Goal: Book appointment/travel/reservation

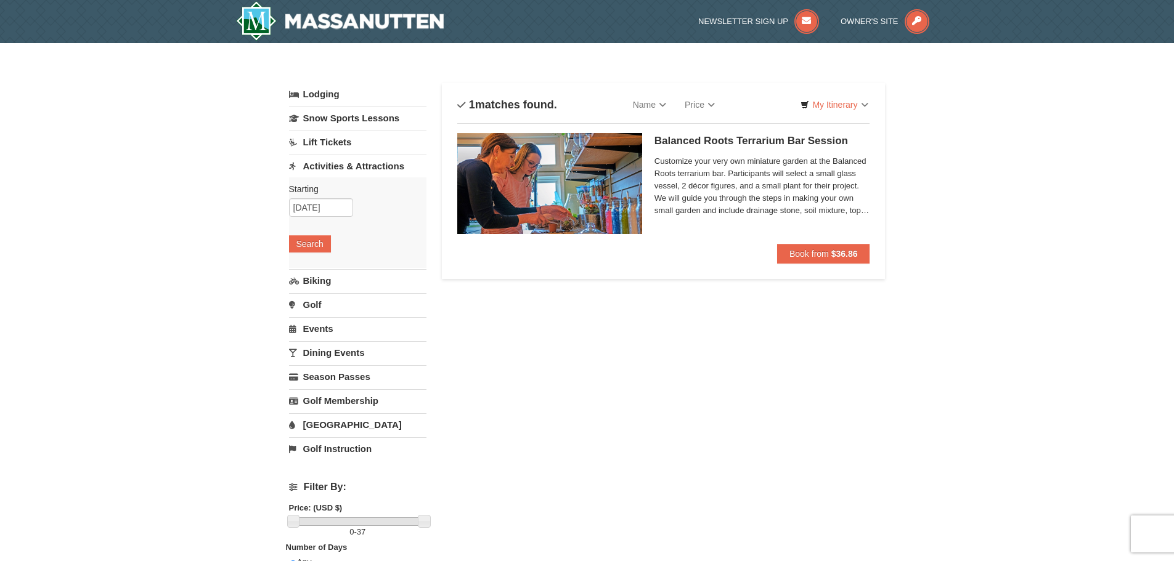
click at [337, 349] on link "Dining Events" at bounding box center [357, 352] width 137 height 23
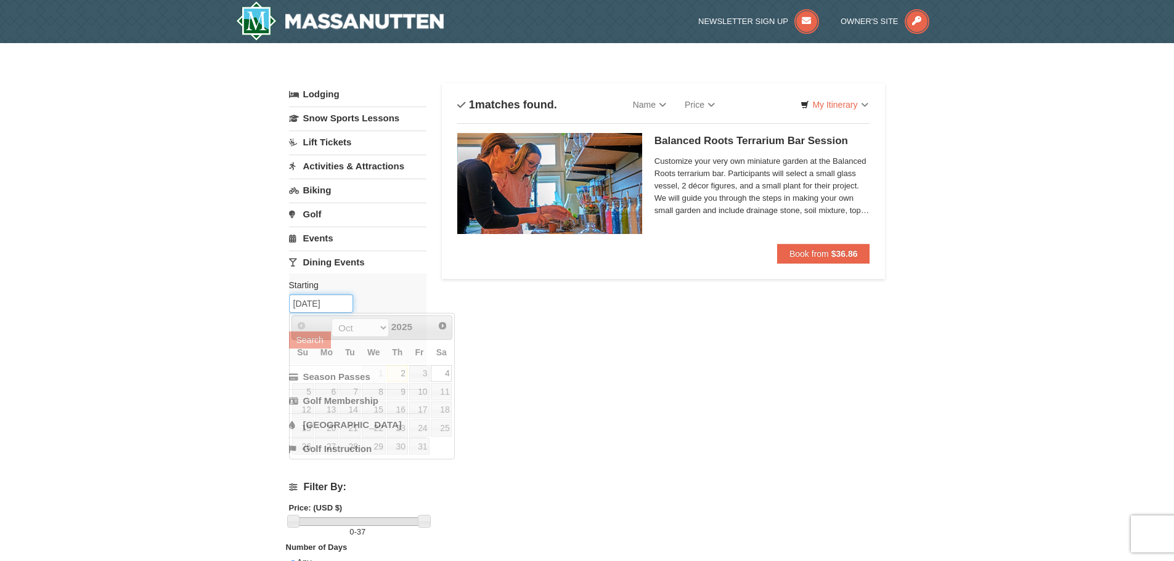
click at [316, 303] on input "[DATE]" at bounding box center [321, 304] width 64 height 18
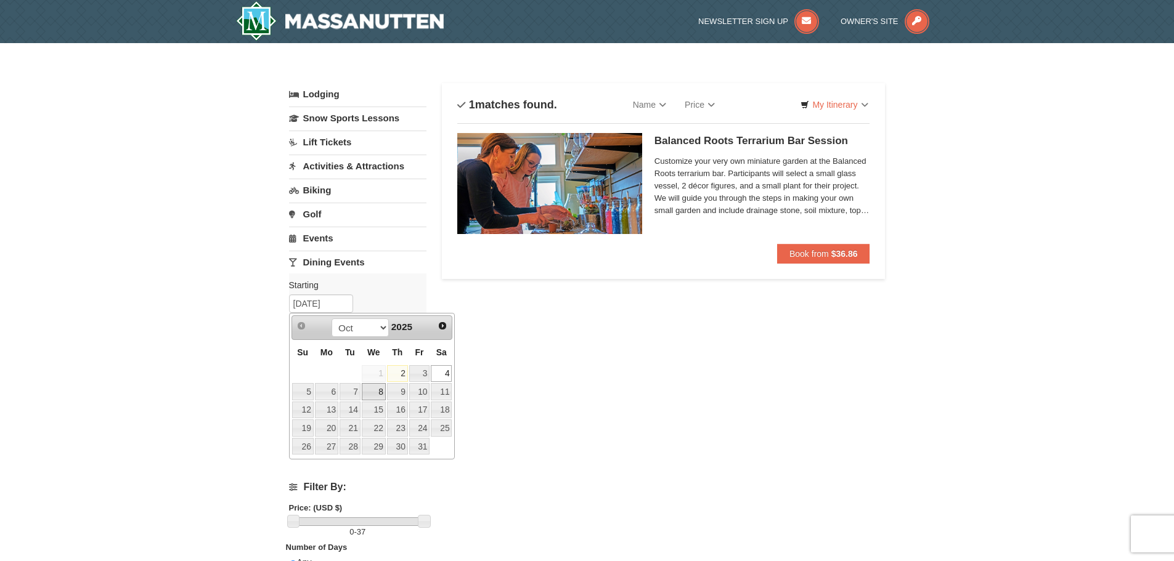
click at [375, 392] on link "8" at bounding box center [374, 391] width 24 height 17
type input "10/08/2025"
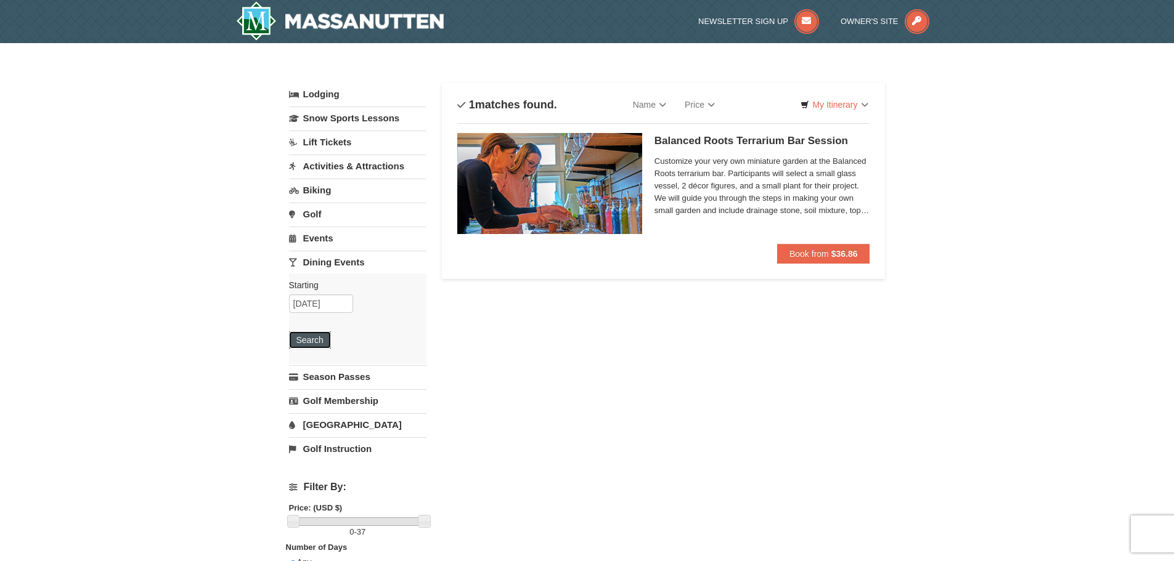
click at [316, 340] on button "Search" at bounding box center [310, 339] width 42 height 17
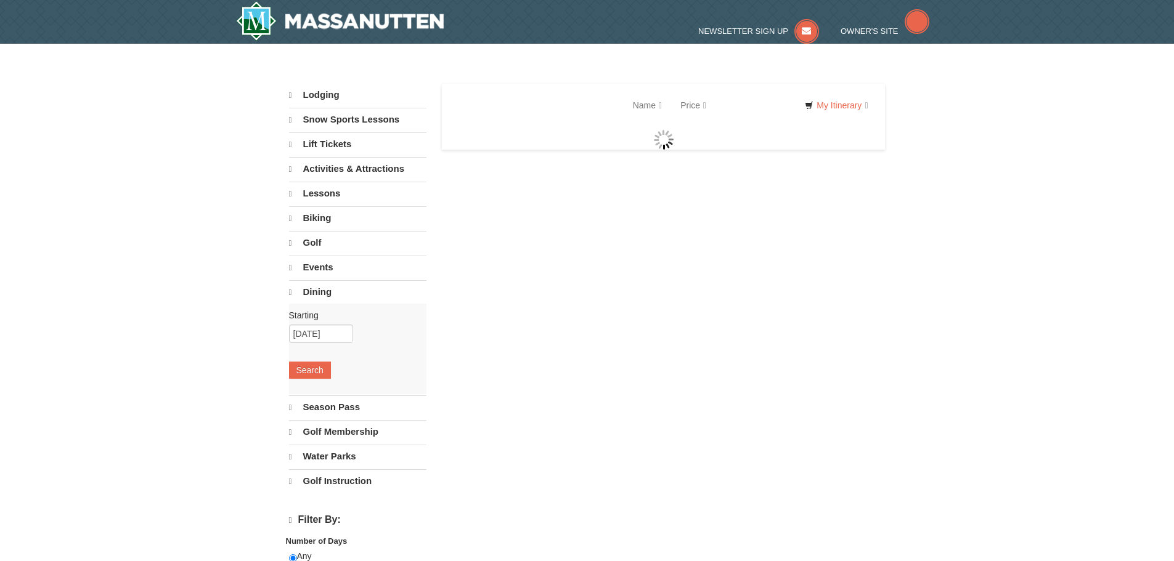
select select "10"
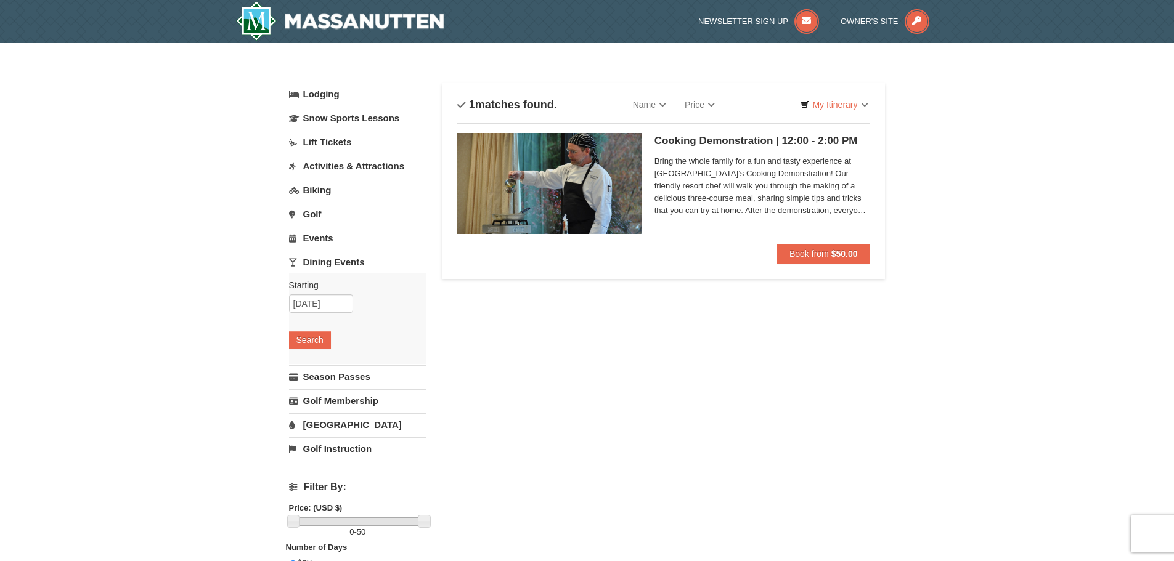
click at [837, 209] on span "Bring the whole family for a fun and tasty experience at Massanutten Resort’s C…" at bounding box center [762, 186] width 216 height 62
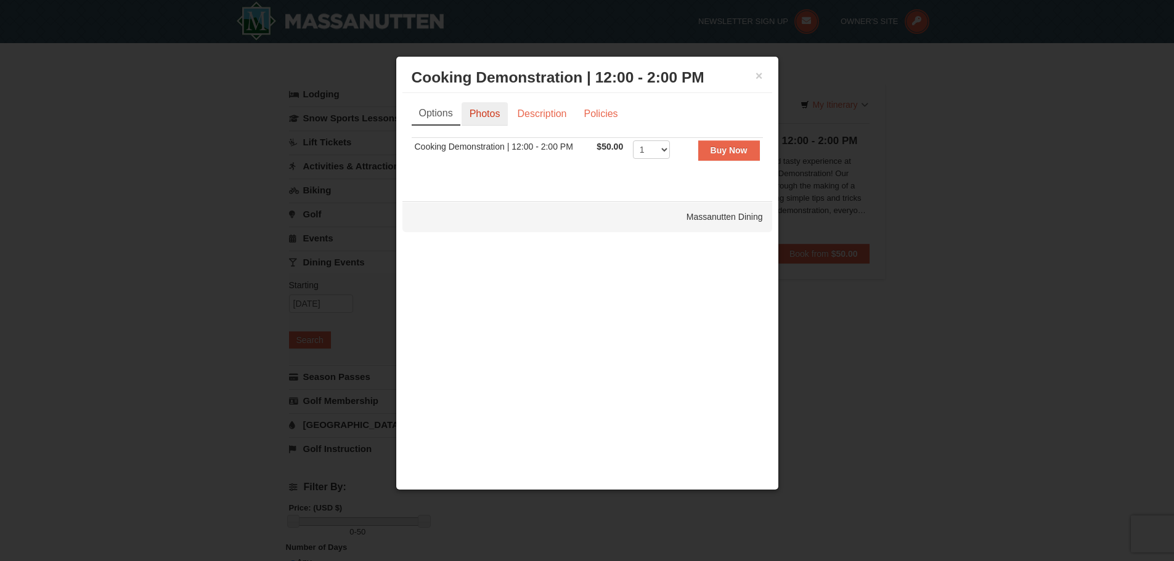
click at [492, 118] on link "Photos" at bounding box center [484, 113] width 47 height 23
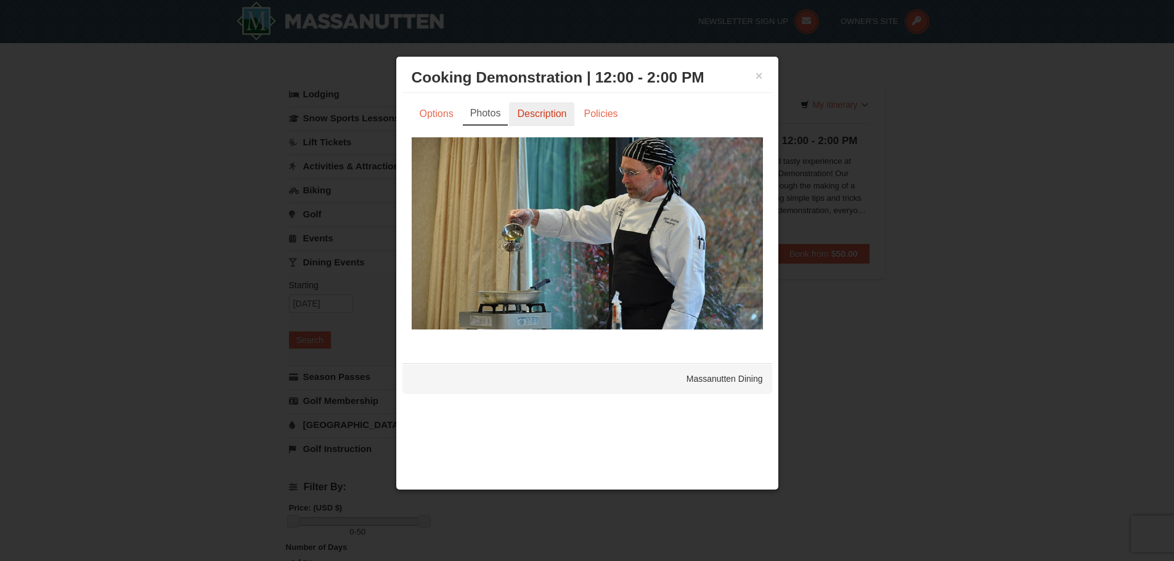
click at [548, 115] on link "Description" at bounding box center [541, 113] width 65 height 23
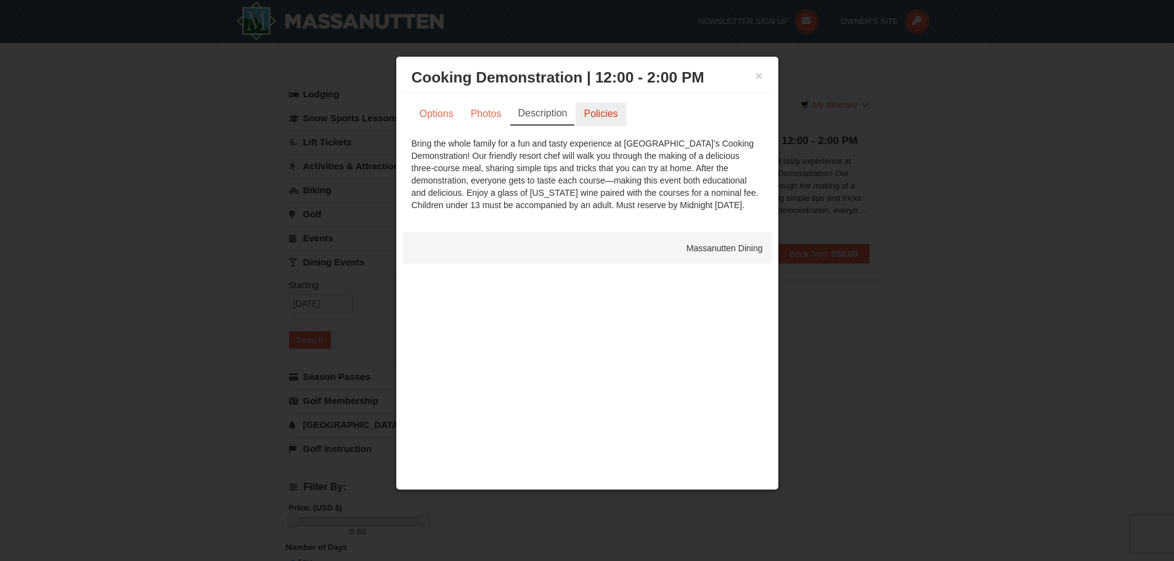
click at [604, 120] on link "Policies" at bounding box center [600, 113] width 50 height 23
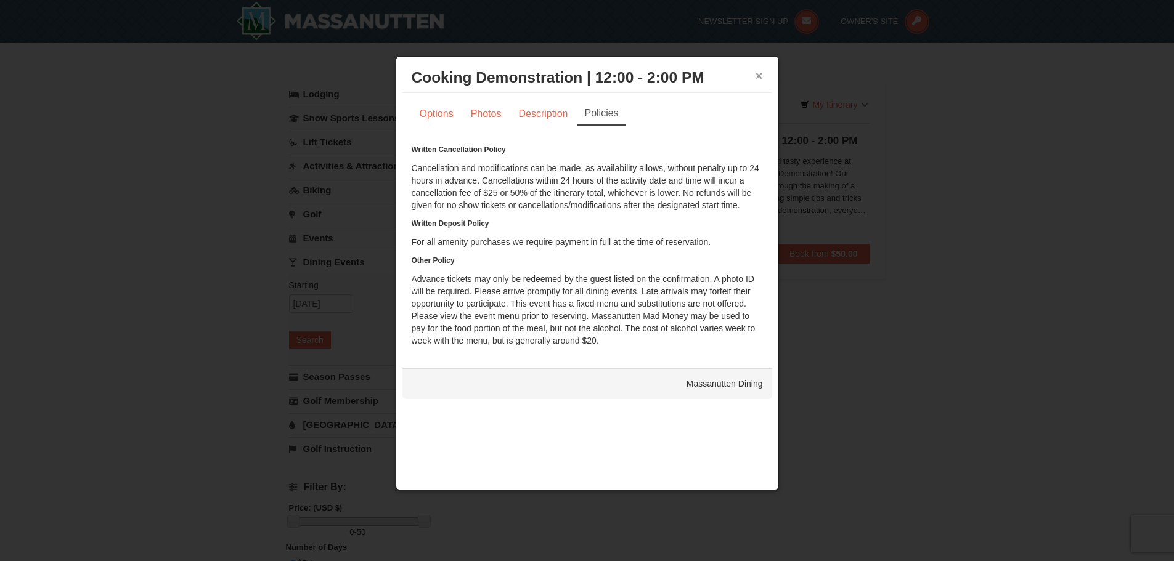
click at [757, 76] on button "×" at bounding box center [758, 76] width 7 height 12
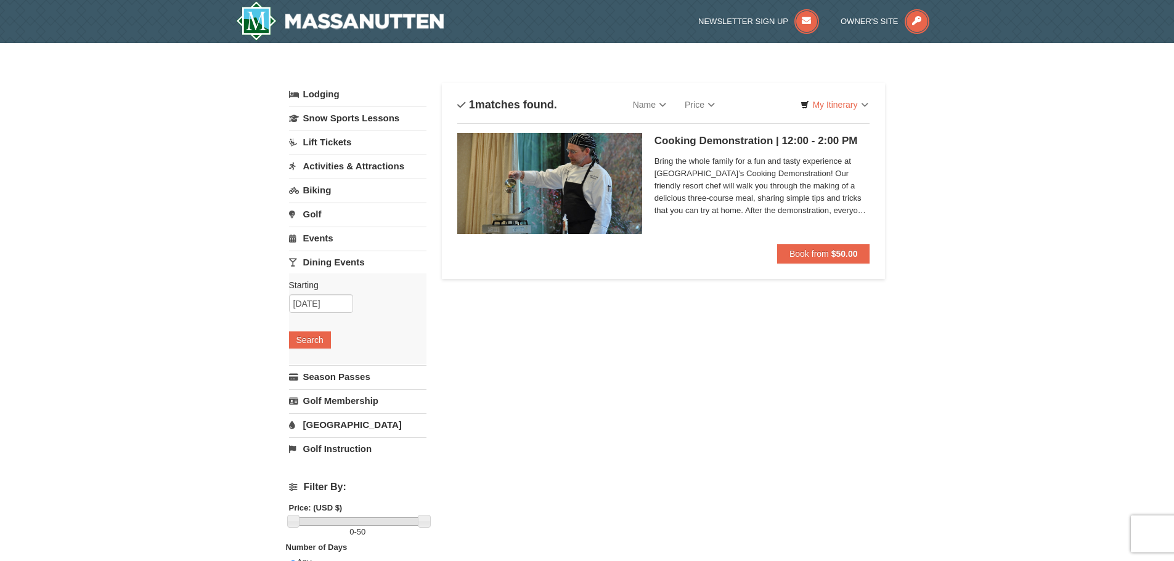
click at [343, 166] on link "Activities & Attractions" at bounding box center [357, 166] width 137 height 23
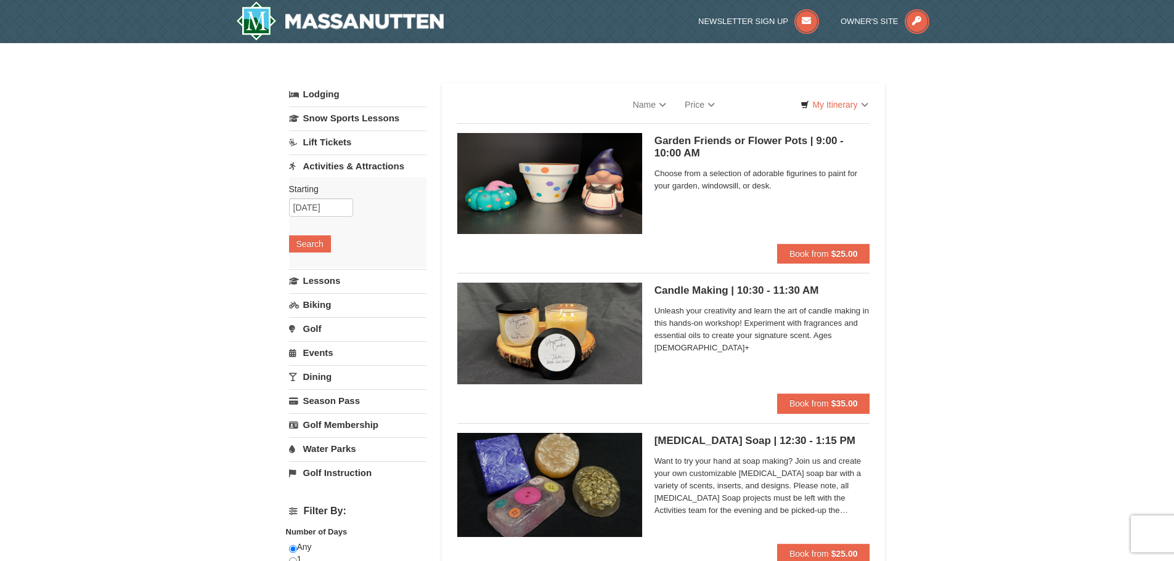
select select "10"
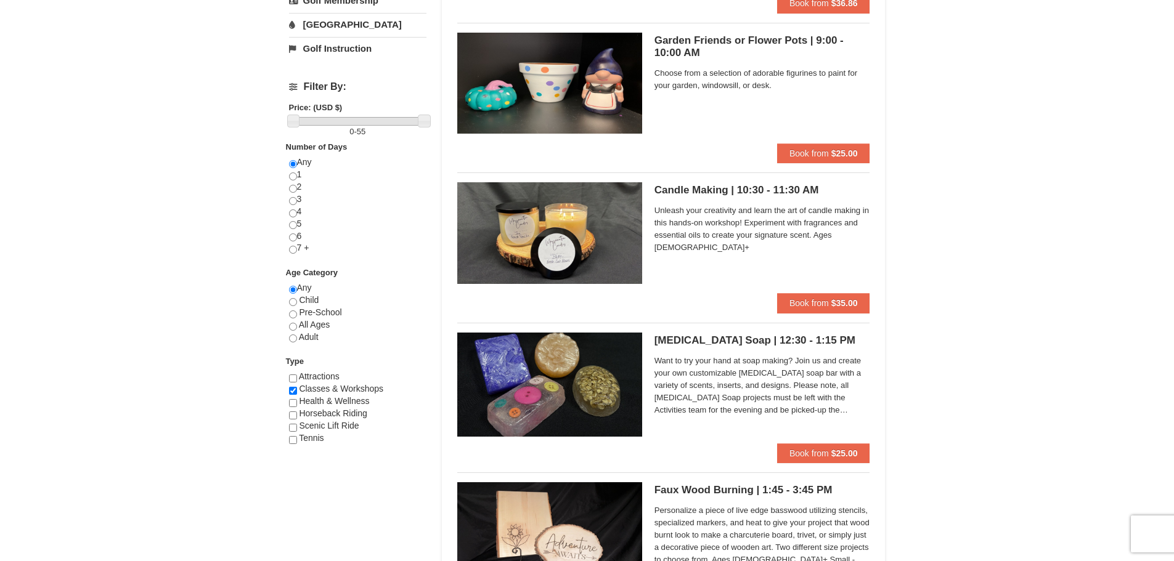
scroll to position [370, 0]
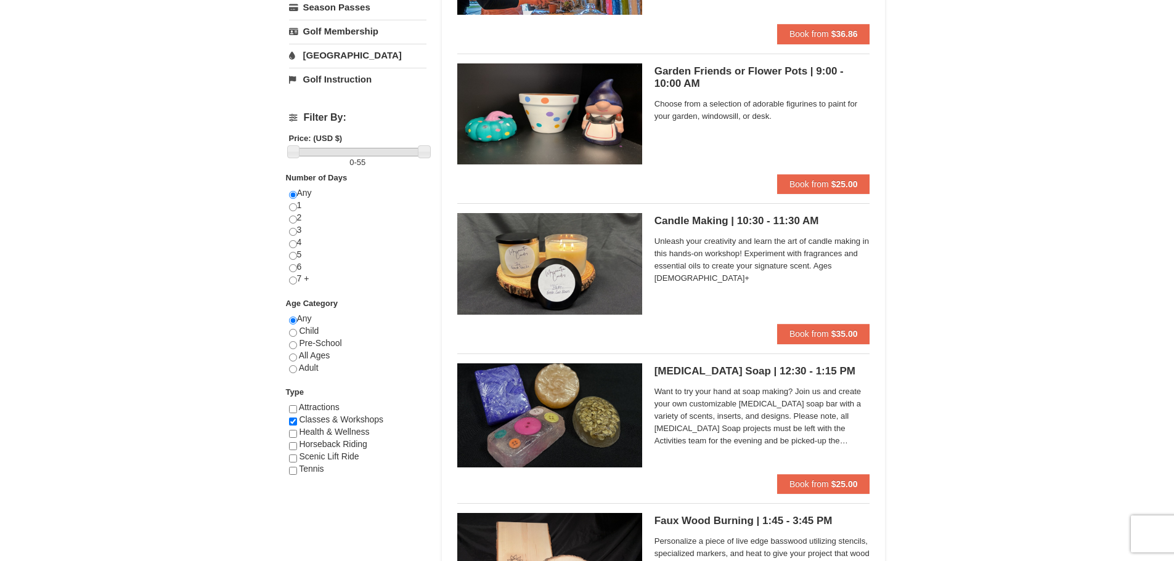
click at [602, 262] on img at bounding box center [549, 263] width 185 height 101
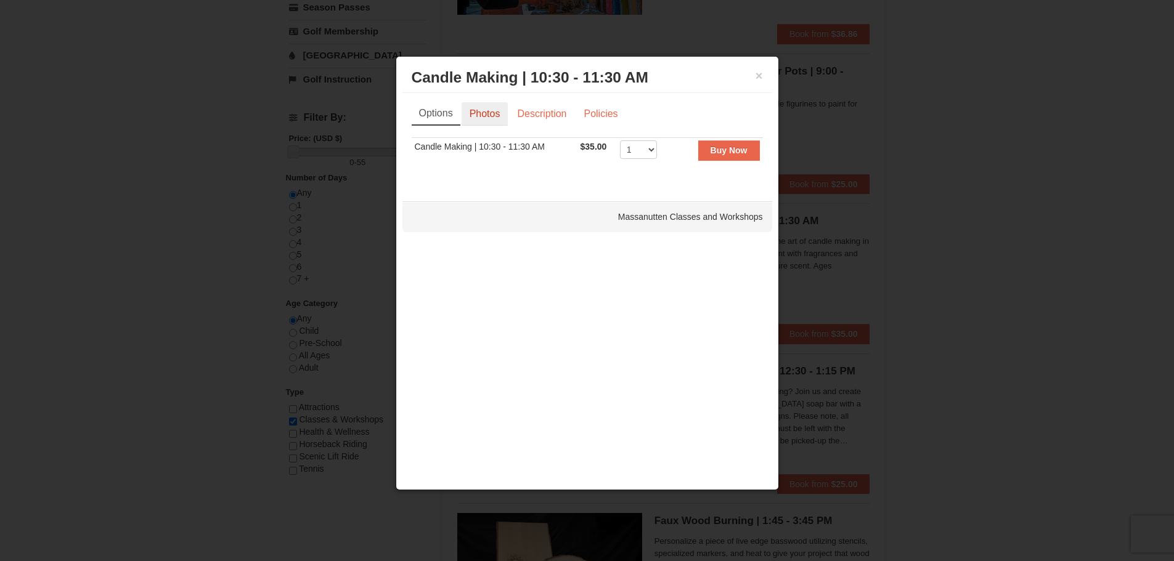
click at [487, 116] on link "Photos" at bounding box center [484, 113] width 47 height 23
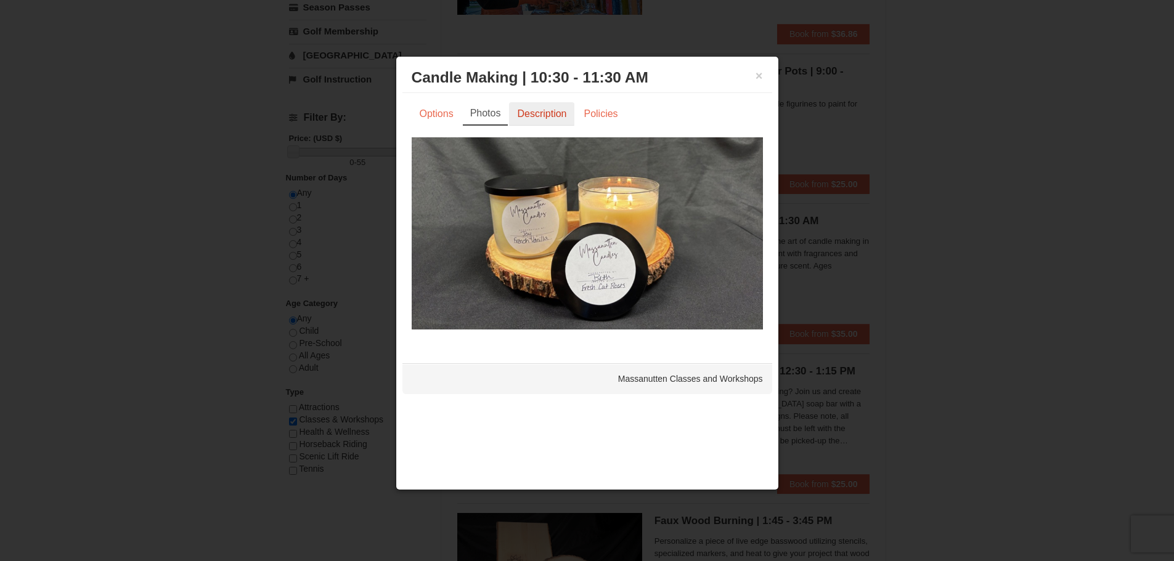
click at [522, 114] on link "Description" at bounding box center [541, 113] width 65 height 23
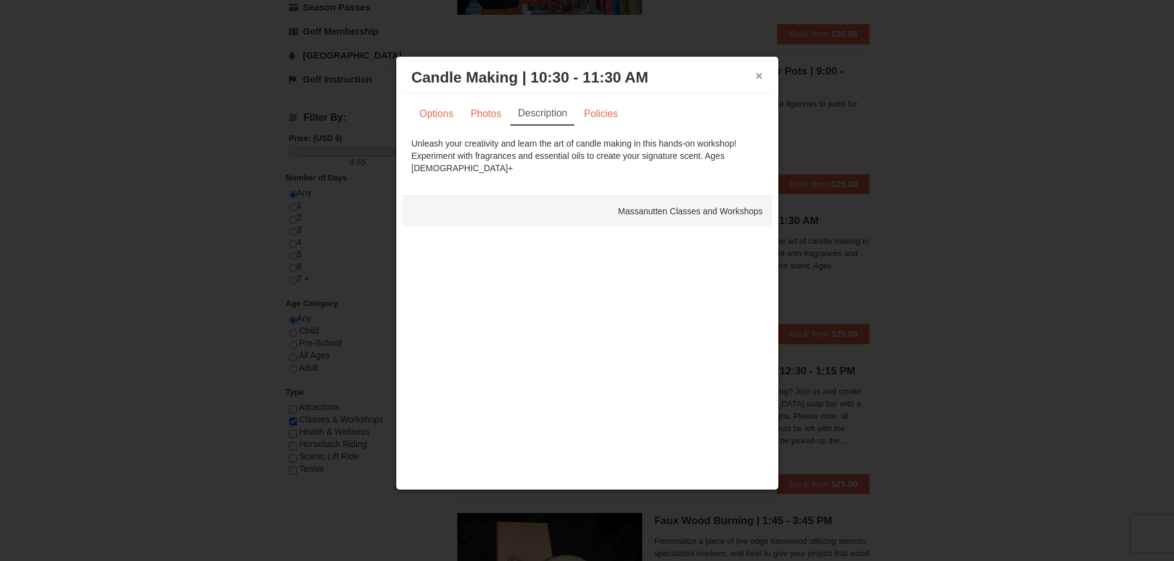
click at [760, 78] on button "×" at bounding box center [758, 76] width 7 height 12
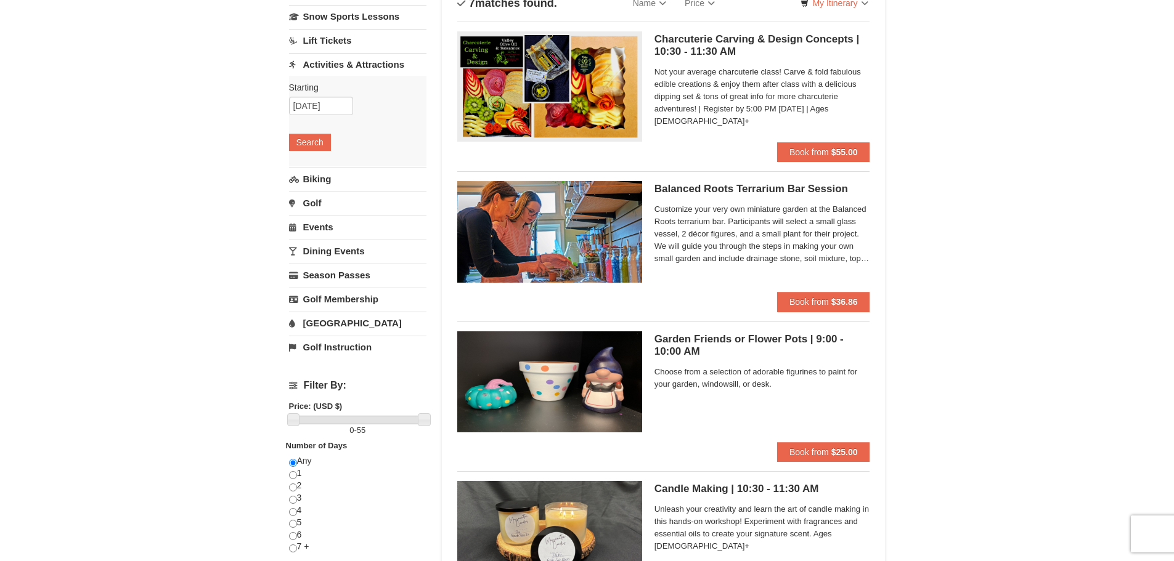
scroll to position [123, 0]
